Goal: Task Accomplishment & Management: Use online tool/utility

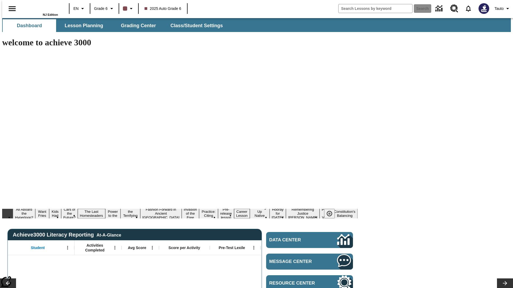
type input "-1"
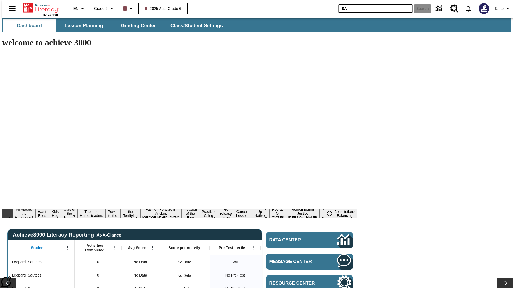
type input "SA"
click at [419, 9] on button "Search" at bounding box center [422, 8] width 17 height 9
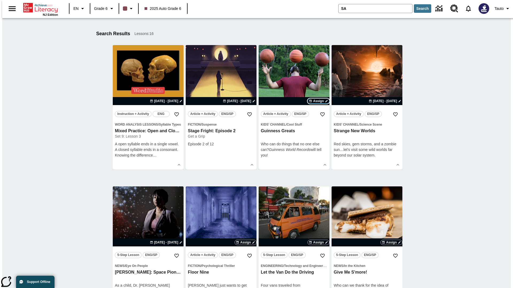
click at [318, 101] on span "Assign" at bounding box center [318, 101] width 11 height 5
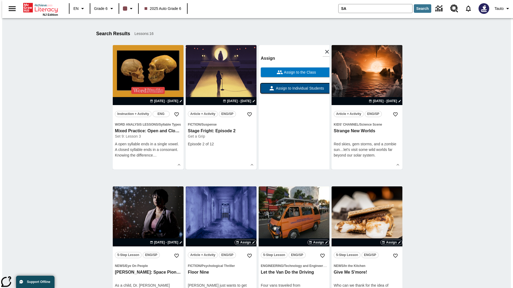
click at [294, 91] on span "Assign to Individual Students" at bounding box center [299, 89] width 49 height 6
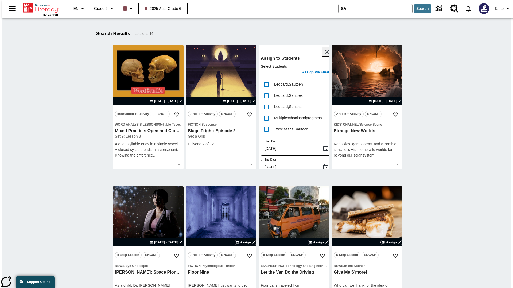
click at [325, 52] on icon "Close" at bounding box center [327, 52] width 4 height 4
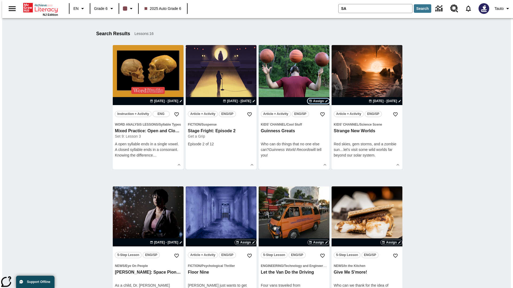
click at [318, 101] on span "Assign" at bounding box center [318, 101] width 11 height 5
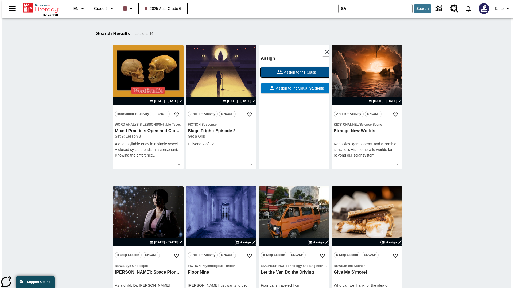
click at [294, 72] on span "Assign to the Class" at bounding box center [299, 73] width 33 height 6
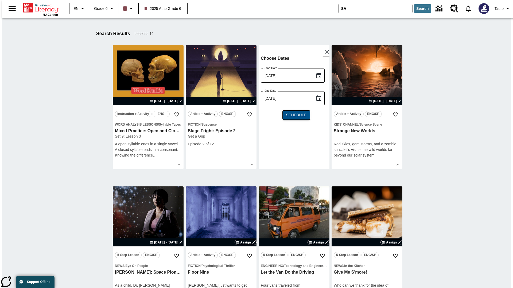
click at [294, 115] on span "Schedule" at bounding box center [296, 115] width 20 height 6
